Goal: Complete application form: Complete application form

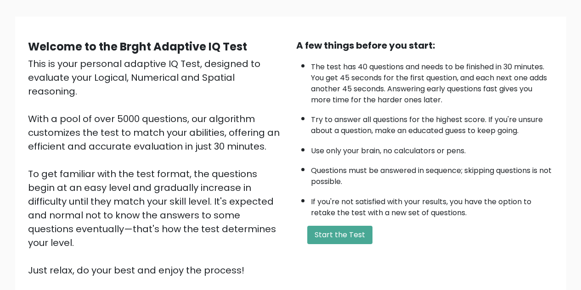
scroll to position [57, 0]
click at [357, 234] on button "Start the Test" at bounding box center [339, 235] width 65 height 18
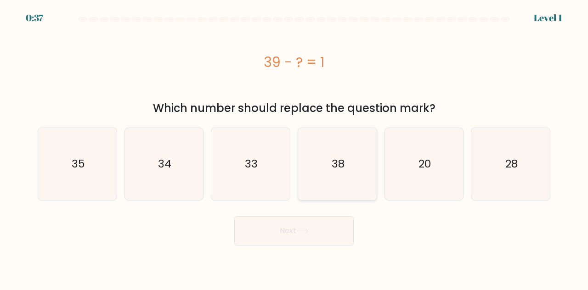
click at [329, 158] on icon "38" at bounding box center [337, 164] width 72 height 72
click at [294, 147] on input "d. 38" at bounding box center [294, 146] width 0 height 2
radio input "true"
click at [297, 227] on button "Next" at bounding box center [293, 230] width 119 height 29
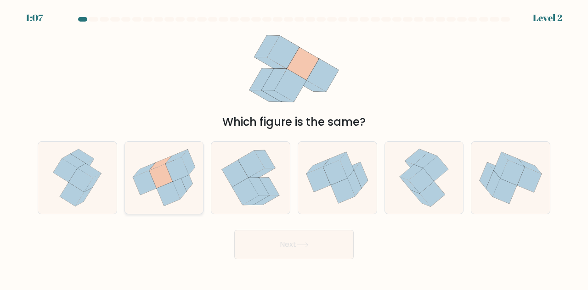
click at [160, 181] on icon at bounding box center [160, 176] width 23 height 24
click at [294, 147] on input "b." at bounding box center [294, 146] width 0 height 2
radio input "true"
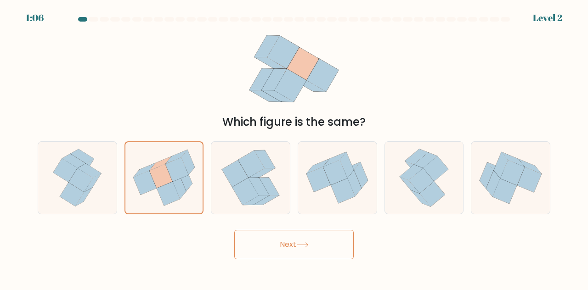
click at [286, 243] on button "Next" at bounding box center [293, 244] width 119 height 29
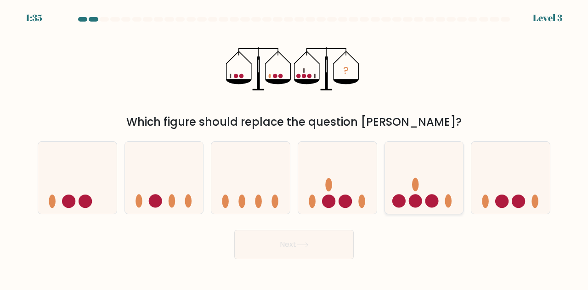
click at [416, 186] on ellipse at bounding box center [415, 184] width 7 height 13
click at [294, 147] on input "e." at bounding box center [294, 146] width 0 height 2
radio input "true"
click at [328, 244] on button "Next" at bounding box center [293, 244] width 119 height 29
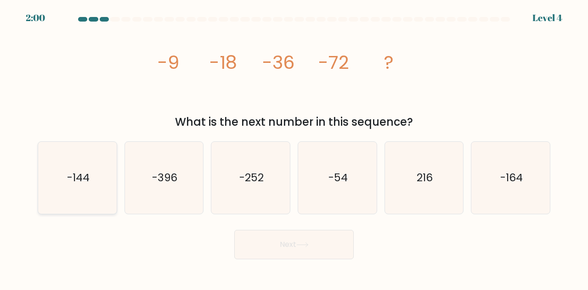
click at [72, 164] on icon "-144" at bounding box center [77, 178] width 72 height 72
click at [294, 147] on input "a. -144" at bounding box center [294, 146] width 0 height 2
radio input "true"
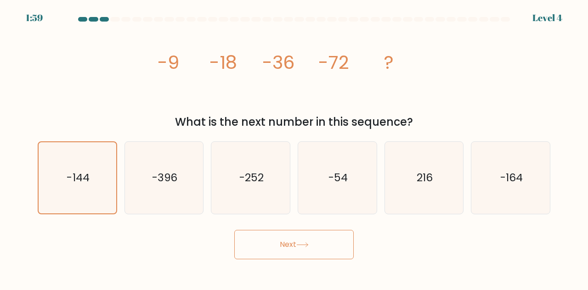
click at [307, 242] on button "Next" at bounding box center [293, 244] width 119 height 29
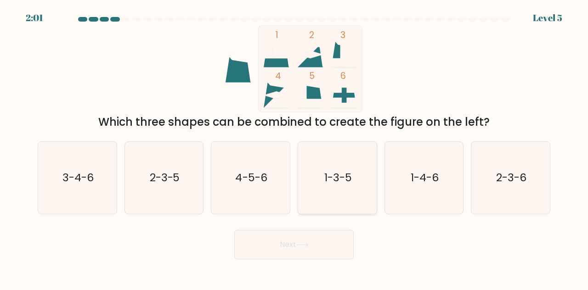
click at [332, 188] on icon "1-3-5" at bounding box center [337, 178] width 72 height 72
click at [294, 147] on input "d. 1-3-5" at bounding box center [294, 146] width 0 height 2
radio input "true"
click at [322, 242] on button "Next" at bounding box center [293, 244] width 119 height 29
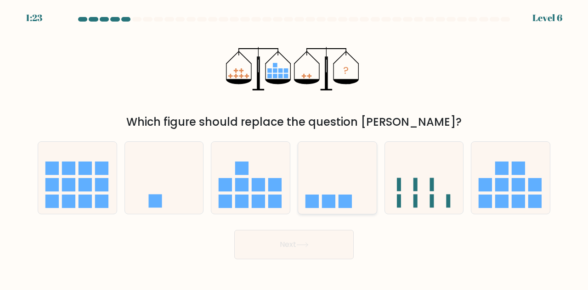
click at [332, 187] on icon at bounding box center [337, 177] width 79 height 65
click at [294, 147] on input "d." at bounding box center [294, 146] width 0 height 2
radio input "true"
click at [300, 252] on button "Next" at bounding box center [293, 244] width 119 height 29
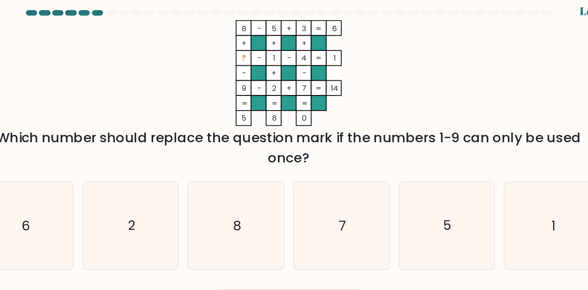
click at [278, 60] on rect at bounding box center [282, 56] width 12 height 12
click at [95, 191] on icon "6" at bounding box center [77, 195] width 72 height 72
click at [294, 147] on input "a. 6" at bounding box center [294, 146] width 0 height 2
radio input "true"
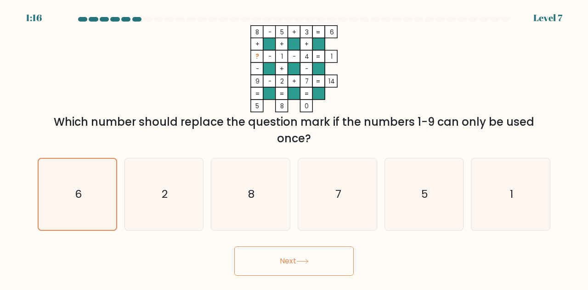
click at [322, 255] on button "Next" at bounding box center [293, 261] width 119 height 29
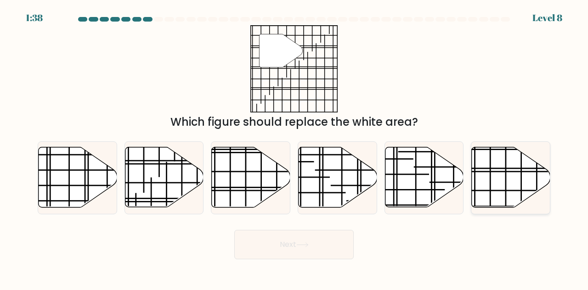
click at [508, 186] on icon at bounding box center [511, 177] width 79 height 60
click at [294, 147] on input "f." at bounding box center [294, 146] width 0 height 2
radio input "true"
click at [336, 236] on button "Next" at bounding box center [293, 244] width 119 height 29
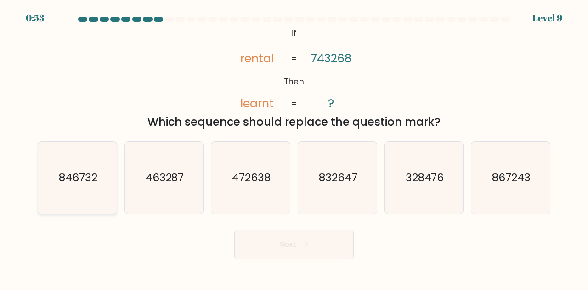
click at [106, 176] on icon "846732" at bounding box center [77, 178] width 72 height 72
click at [294, 147] on input "a. 846732" at bounding box center [294, 146] width 0 height 2
radio input "true"
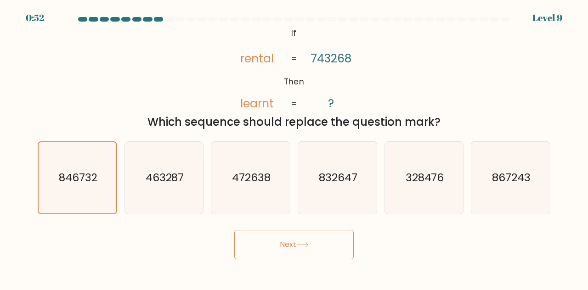
click at [330, 249] on button "Next" at bounding box center [293, 244] width 119 height 29
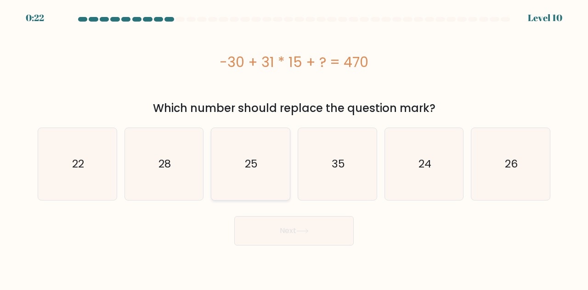
click at [245, 157] on text "25" at bounding box center [251, 164] width 13 height 15
click at [294, 147] on input "c. 25" at bounding box center [294, 146] width 0 height 2
radio input "true"
click at [294, 232] on button "Next" at bounding box center [293, 230] width 119 height 29
